Goal: Information Seeking & Learning: Learn about a topic

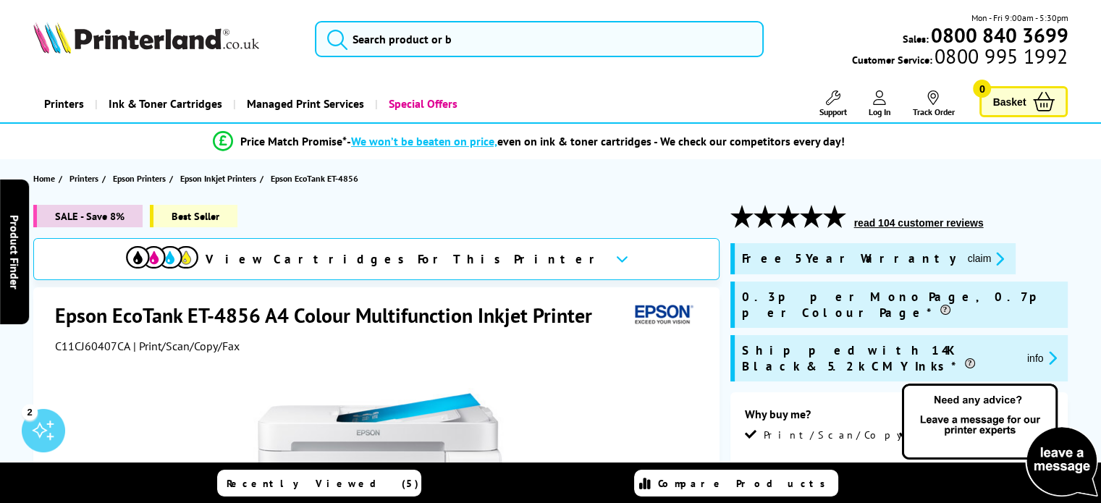
click at [516, 339] on div "C11CJ60407CA | Print/Scan/Copy/Fax" at bounding box center [378, 346] width 647 height 14
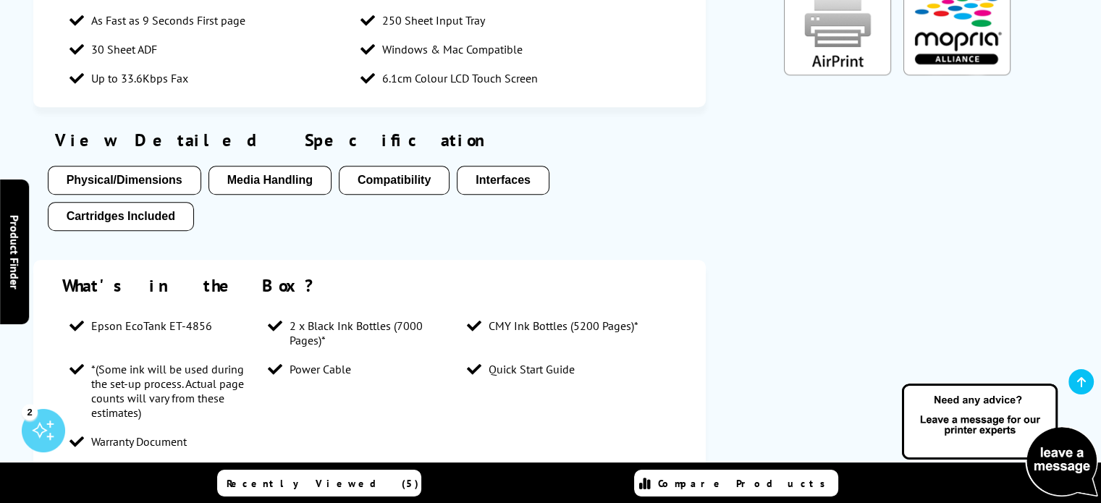
scroll to position [1361, 0]
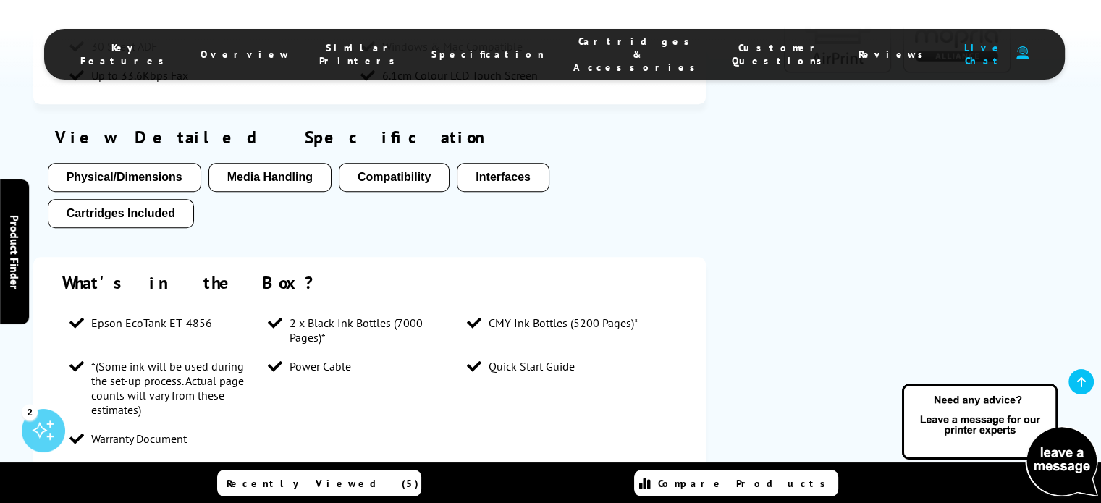
click at [245, 163] on button "Media Handling" at bounding box center [270, 177] width 123 height 29
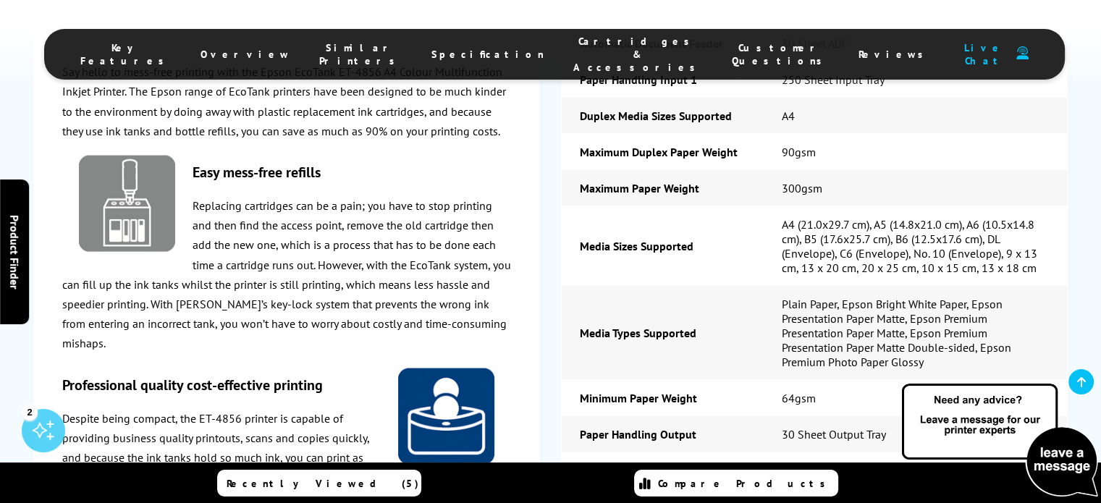
scroll to position [3080, 0]
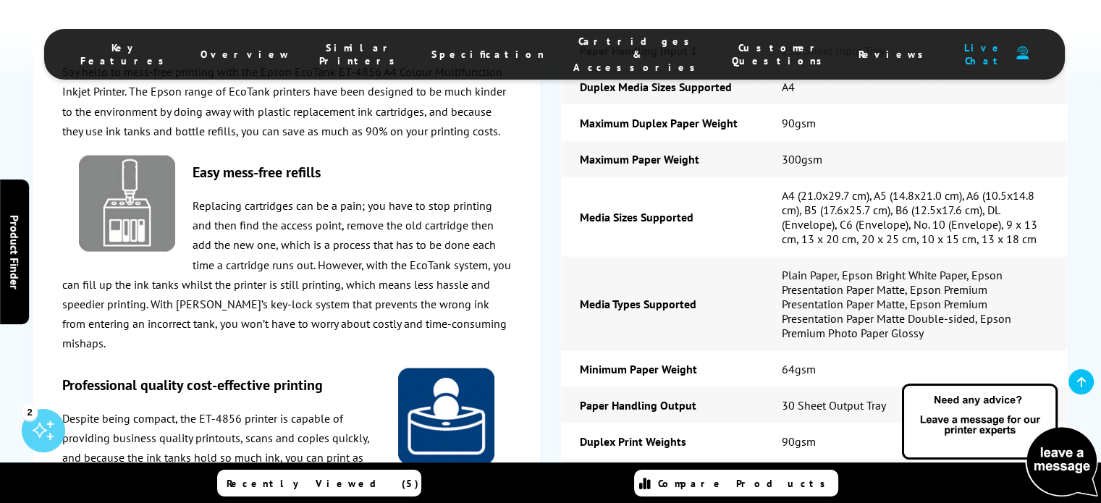
click at [317, 251] on p "Replacing cartridges can be a pain; you have to stop printing and then find the…" at bounding box center [287, 275] width 450 height 158
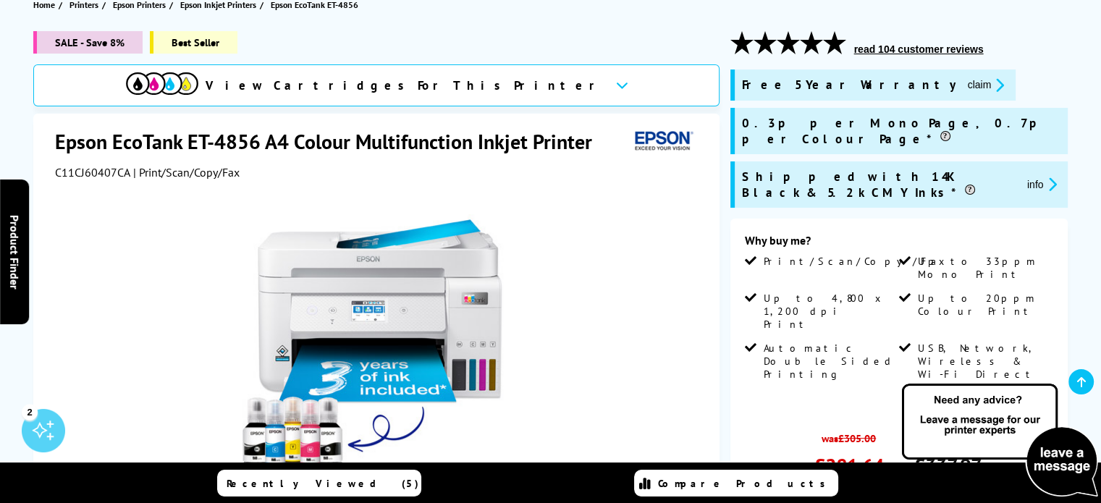
scroll to position [0, 0]
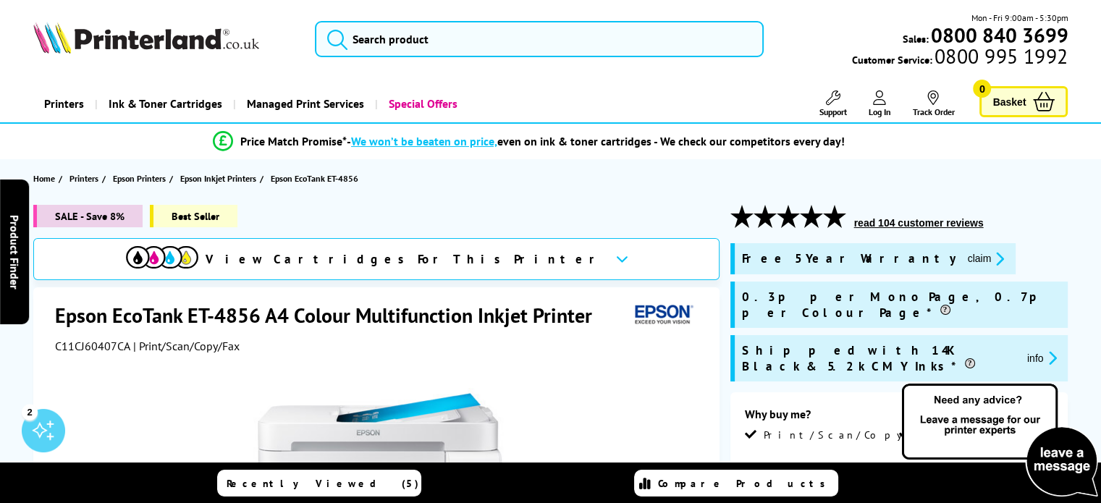
click at [278, 311] on h1 "Epson EcoTank ET-4856 A4 Colour Multifunction Inkjet Printer" at bounding box center [331, 315] width 552 height 27
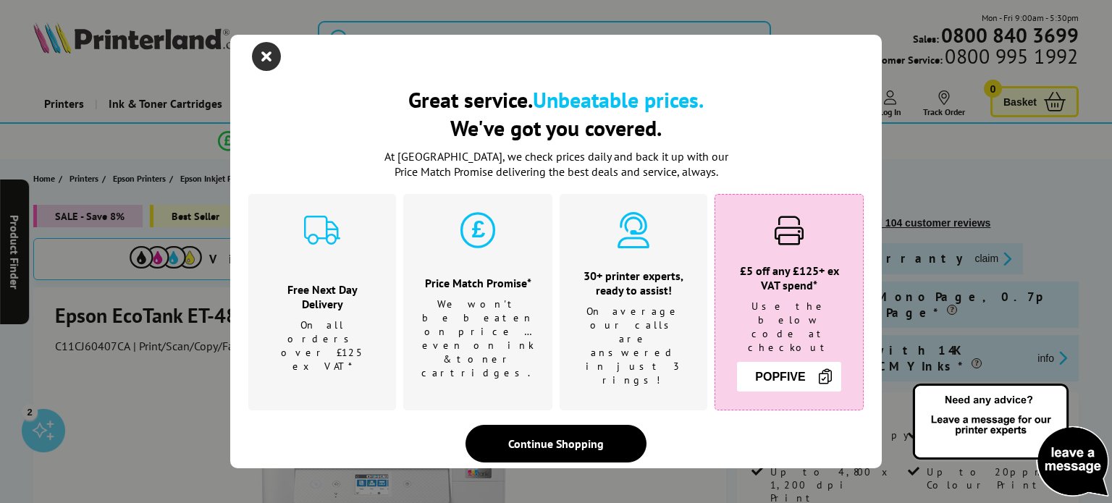
click at [258, 60] on icon "close modal" at bounding box center [266, 56] width 29 height 29
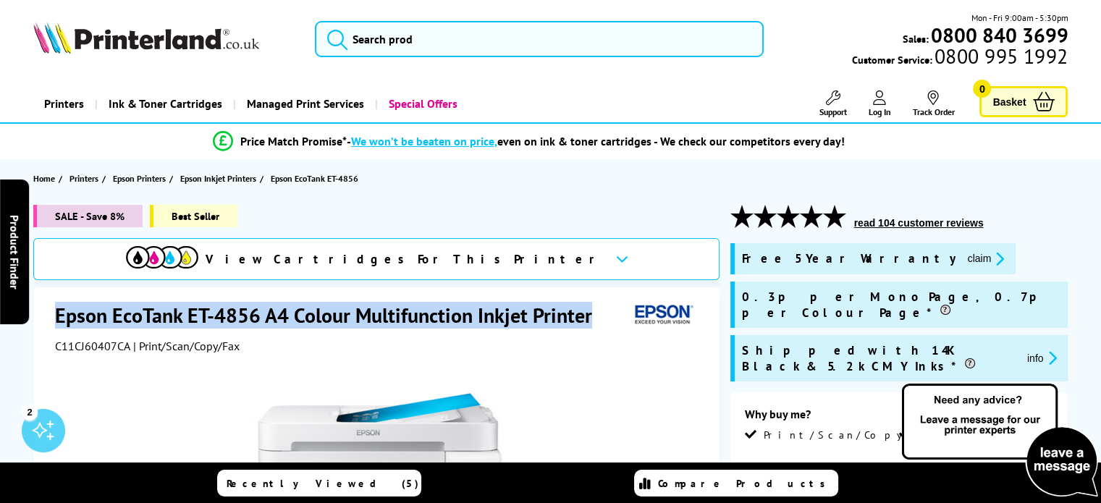
drag, startPoint x: 55, startPoint y: 312, endPoint x: 659, endPoint y: 311, distance: 603.8
click at [659, 311] on div "Epson EcoTank ET-4856 A4 Colour Multifunction Inkjet Printer" at bounding box center [378, 317] width 647 height 30
copy div "Epson EcoTank ET-4856 A4 Colour Multifunction Inkjet Printer"
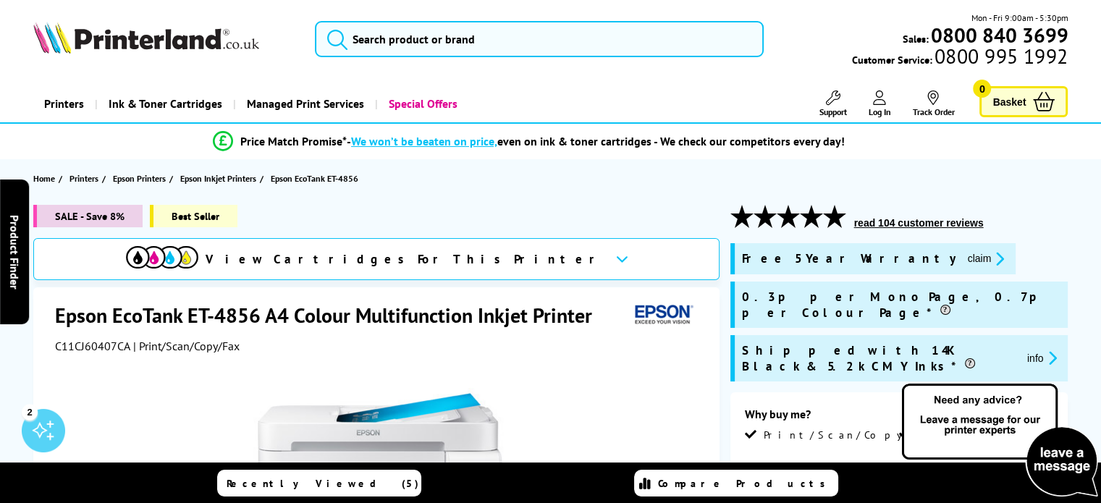
click at [480, 207] on div "SALE - Save 8% Best Seller" at bounding box center [376, 221] width 686 height 33
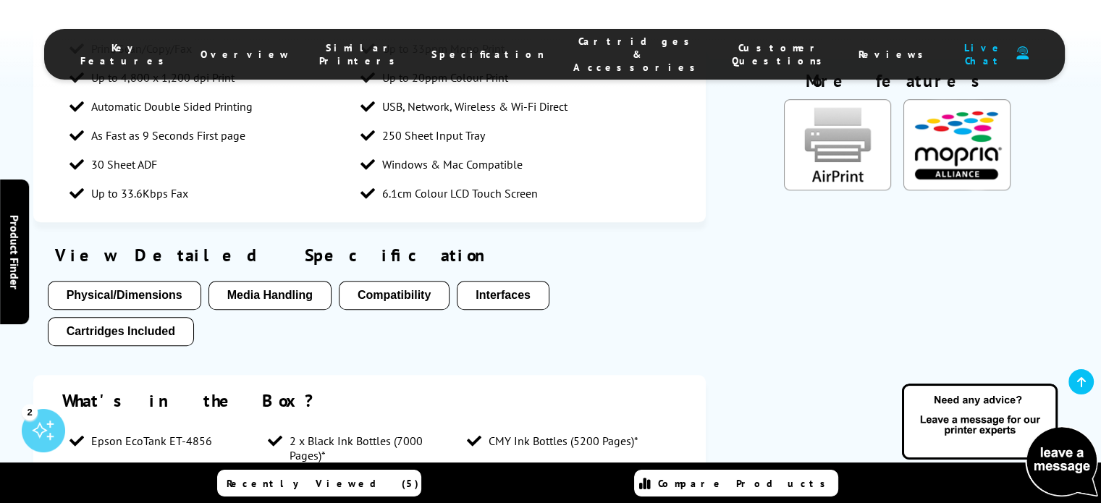
scroll to position [1245, 0]
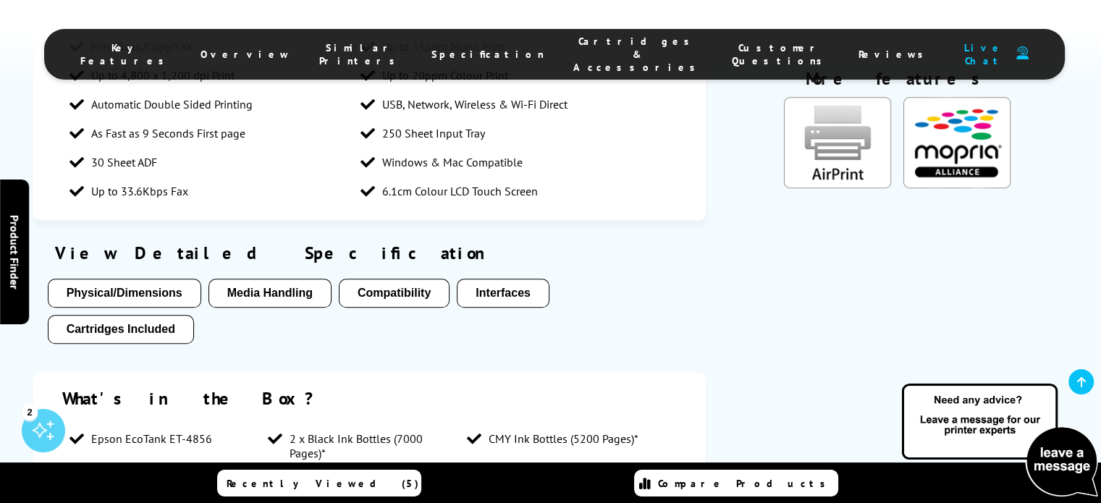
click at [295, 279] on button "Media Handling" at bounding box center [270, 293] width 123 height 29
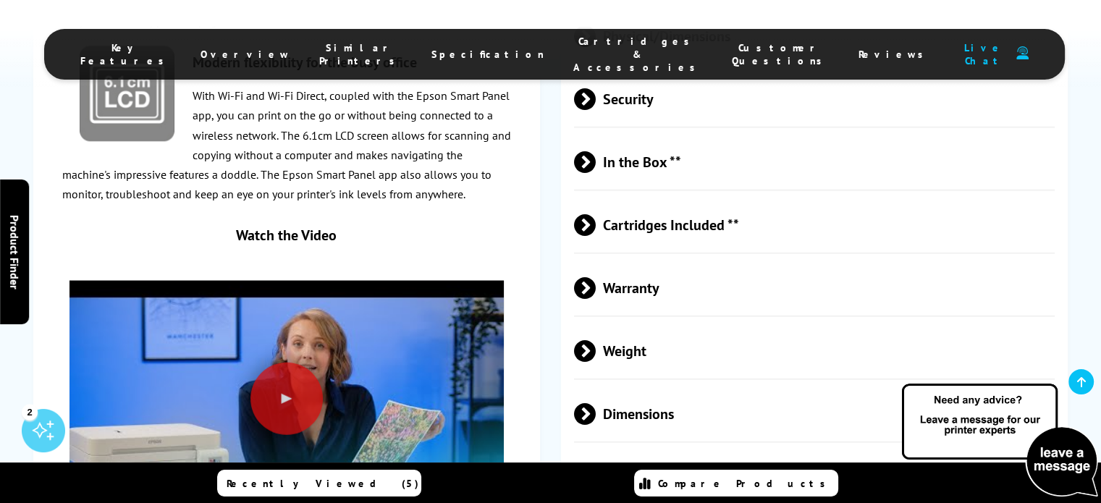
scroll to position [3891, 0]
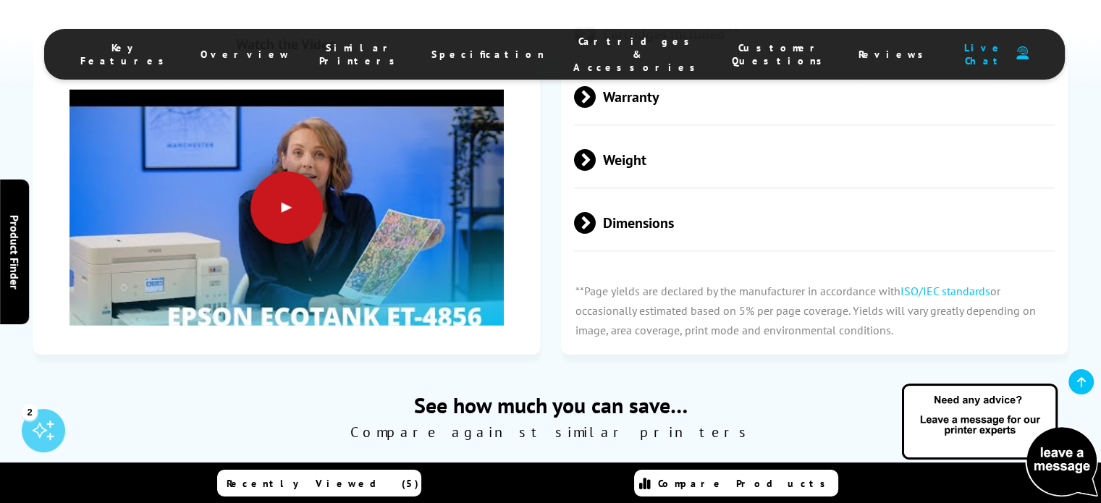
click at [288, 185] on div at bounding box center [287, 208] width 72 height 72
